Goal: Task Accomplishment & Management: Use online tool/utility

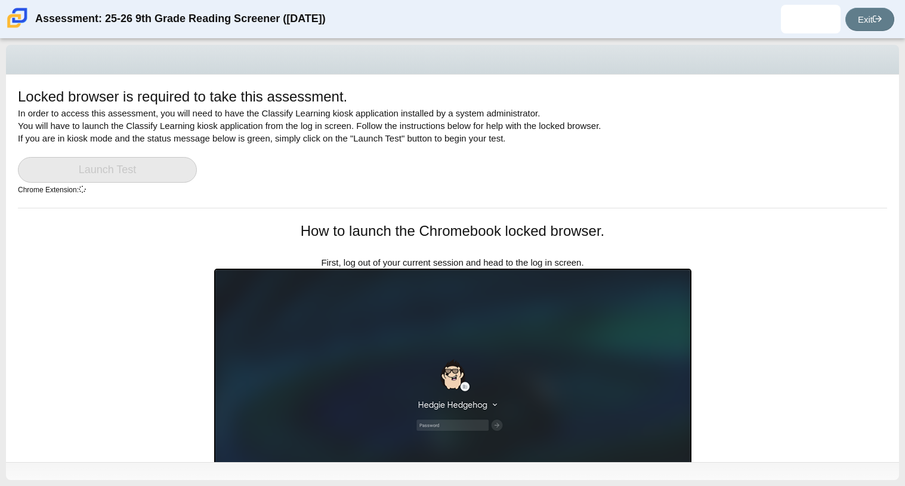
scroll to position [212, 0]
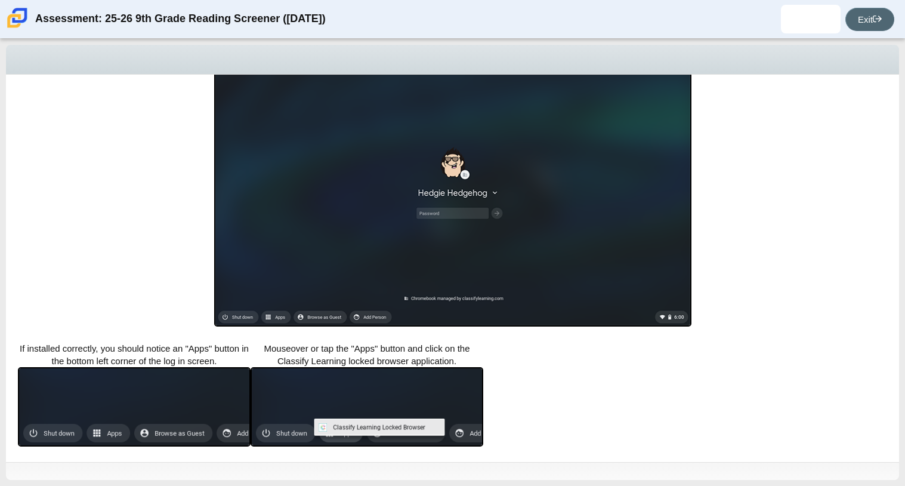
click at [880, 16] on icon at bounding box center [877, 18] width 9 height 9
